Goal: Information Seeking & Learning: Learn about a topic

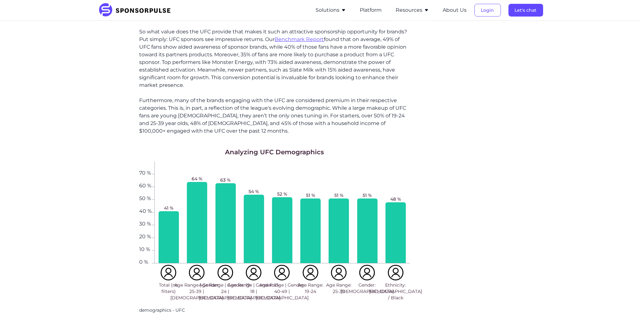
scroll to position [466, 0]
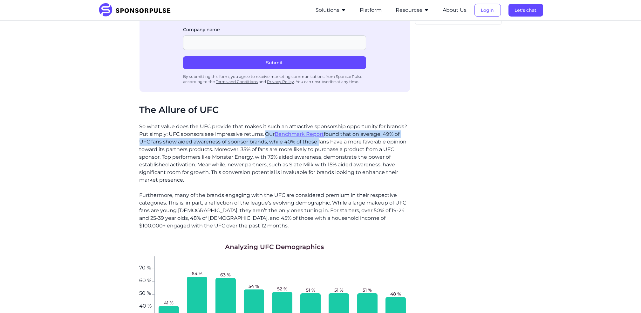
drag, startPoint x: 267, startPoint y: 119, endPoint x: 318, endPoint y: 125, distance: 52.2
click at [318, 125] on p "So what value does the UFC provide that makes it such an attractive sponsorship…" at bounding box center [275, 153] width 271 height 61
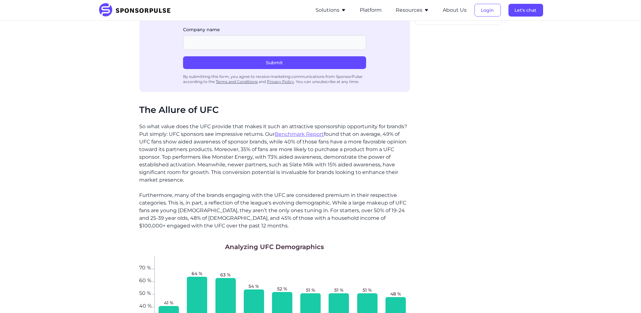
drag, startPoint x: 318, startPoint y: 125, endPoint x: 329, endPoint y: 152, distance: 29.2
click at [329, 152] on p "So what value does the UFC provide that makes it such an attractive sponsorship…" at bounding box center [275, 153] width 271 height 61
click at [546, 181] on div "Home Insights Inside the Octagon: What Brands Need to Know About UFC Sponsorshi…" at bounding box center [320, 231] width 641 height 1355
drag, startPoint x: 546, startPoint y: 169, endPoint x: 538, endPoint y: 167, distance: 8.0
click at [546, 169] on div "Home Insights Inside the Octagon: What Brands Need to Know About UFC Sponsorshi…" at bounding box center [320, 231] width 641 height 1355
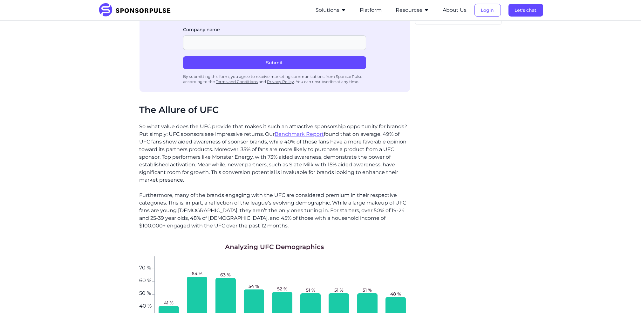
drag, startPoint x: 299, startPoint y: 117, endPoint x: 274, endPoint y: 130, distance: 28.3
click at [273, 133] on p "So what value does the UFC provide that makes it such an attractive sponsorship…" at bounding box center [275, 153] width 271 height 61
click at [292, 131] on u "Benchmark Report" at bounding box center [299, 134] width 49 height 6
click at [345, 126] on p "So what value does the UFC provide that makes it such an attractive sponsorship…" at bounding box center [275, 153] width 271 height 61
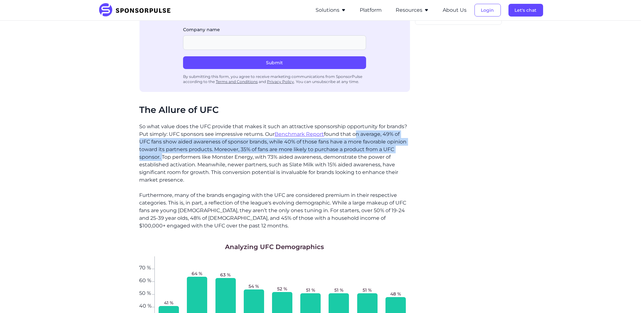
drag, startPoint x: 355, startPoint y: 119, endPoint x: 160, endPoint y: 143, distance: 196.5
click at [160, 143] on p "So what value does the UFC provide that makes it such an attractive sponsorship…" at bounding box center [275, 153] width 271 height 61
copy p "on average, 49% of UFC fans show aided awareness of sponsor brands, while 40% o…"
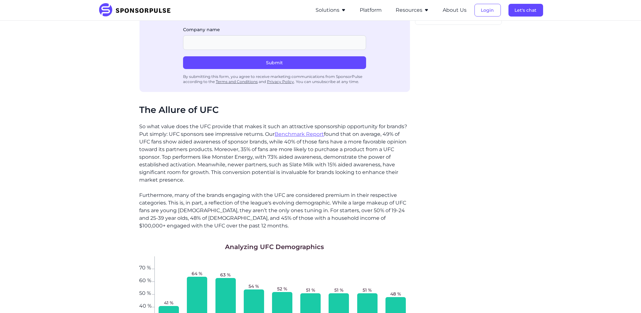
click at [579, 197] on div "Home Insights Inside the Octagon: What Brands Need to Know About UFC Sponsorshi…" at bounding box center [320, 231] width 641 height 1355
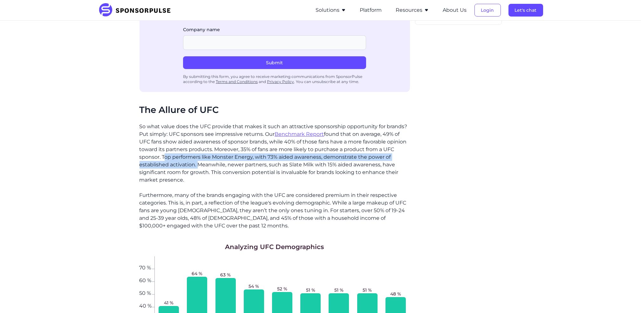
drag, startPoint x: 162, startPoint y: 140, endPoint x: 197, endPoint y: 149, distance: 35.4
click at [197, 149] on p "So what value does the UFC provide that makes it such an attractive sponsorship…" at bounding box center [275, 153] width 271 height 61
copy p "Top performers like Monster Energy, with 73% aided awareness, demonstrate the p…"
click at [520, 170] on div "Home Insights Inside the Octagon: What Brands Need to Know About UFC Sponsorshi…" at bounding box center [320, 232] width 435 height 1345
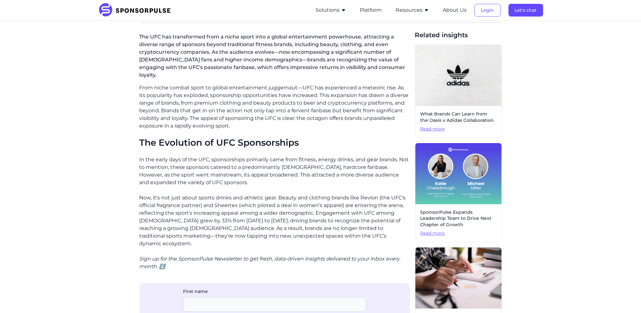
scroll to position [170, 0]
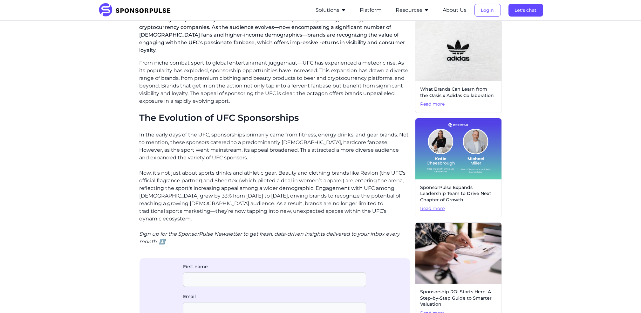
drag, startPoint x: 548, startPoint y: 123, endPoint x: 544, endPoint y: 125, distance: 4.6
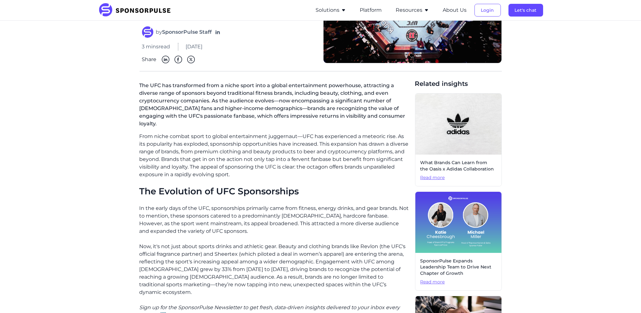
scroll to position [0, 0]
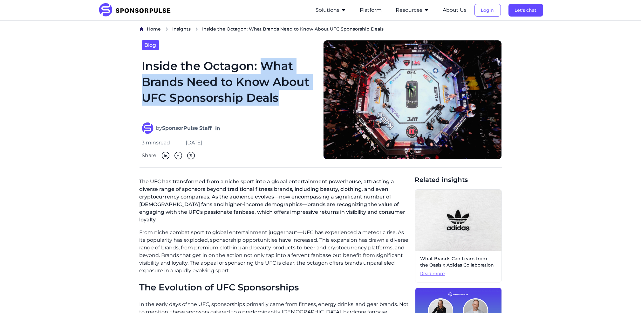
drag, startPoint x: 265, startPoint y: 67, endPoint x: 284, endPoint y: 96, distance: 33.8
click at [284, 96] on h1 "Inside the Octagon: What Brands Need to Know About UFC Sponsorship Deals" at bounding box center [229, 86] width 174 height 57
copy h1 "What Brands Need to Know About UFC Sponsorship Deals"
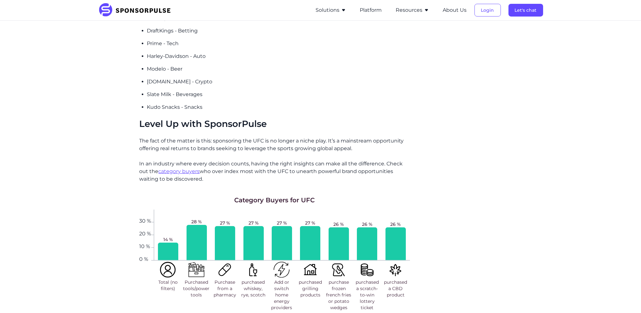
scroll to position [1018, 0]
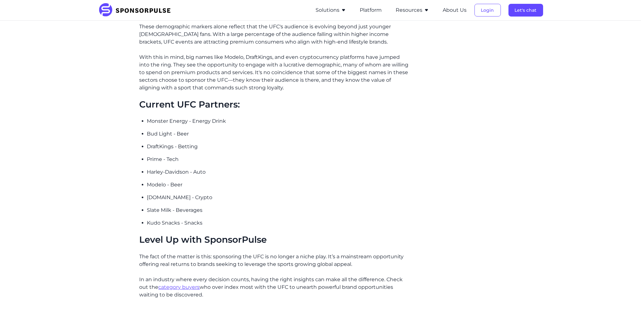
scroll to position [866, 0]
